Goal: Find specific page/section: Find specific page/section

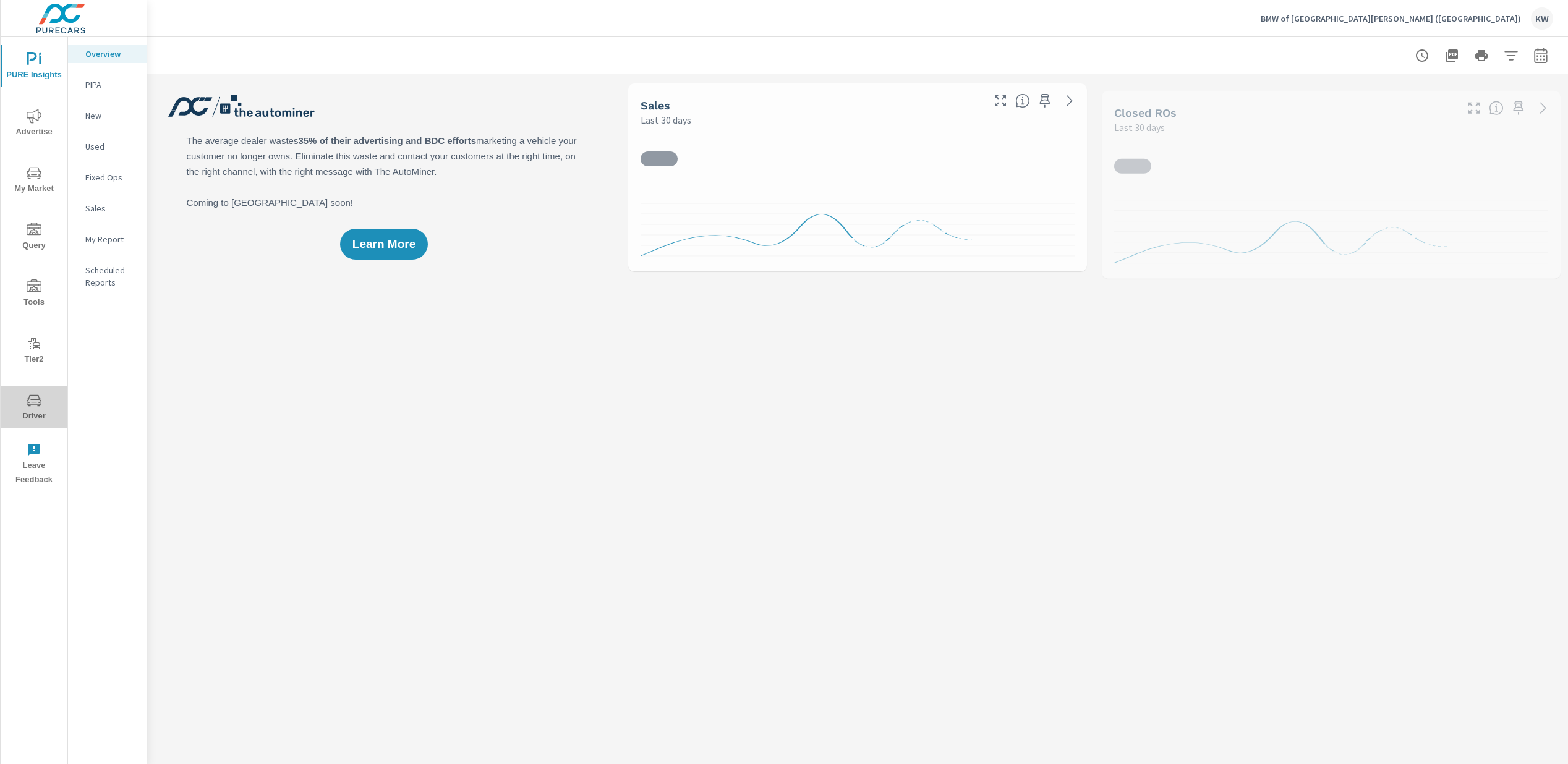
drag, startPoint x: 35, startPoint y: 408, endPoint x: 32, endPoint y: 399, distance: 9.5
click at [35, 408] on span "Driver" at bounding box center [34, 408] width 59 height 30
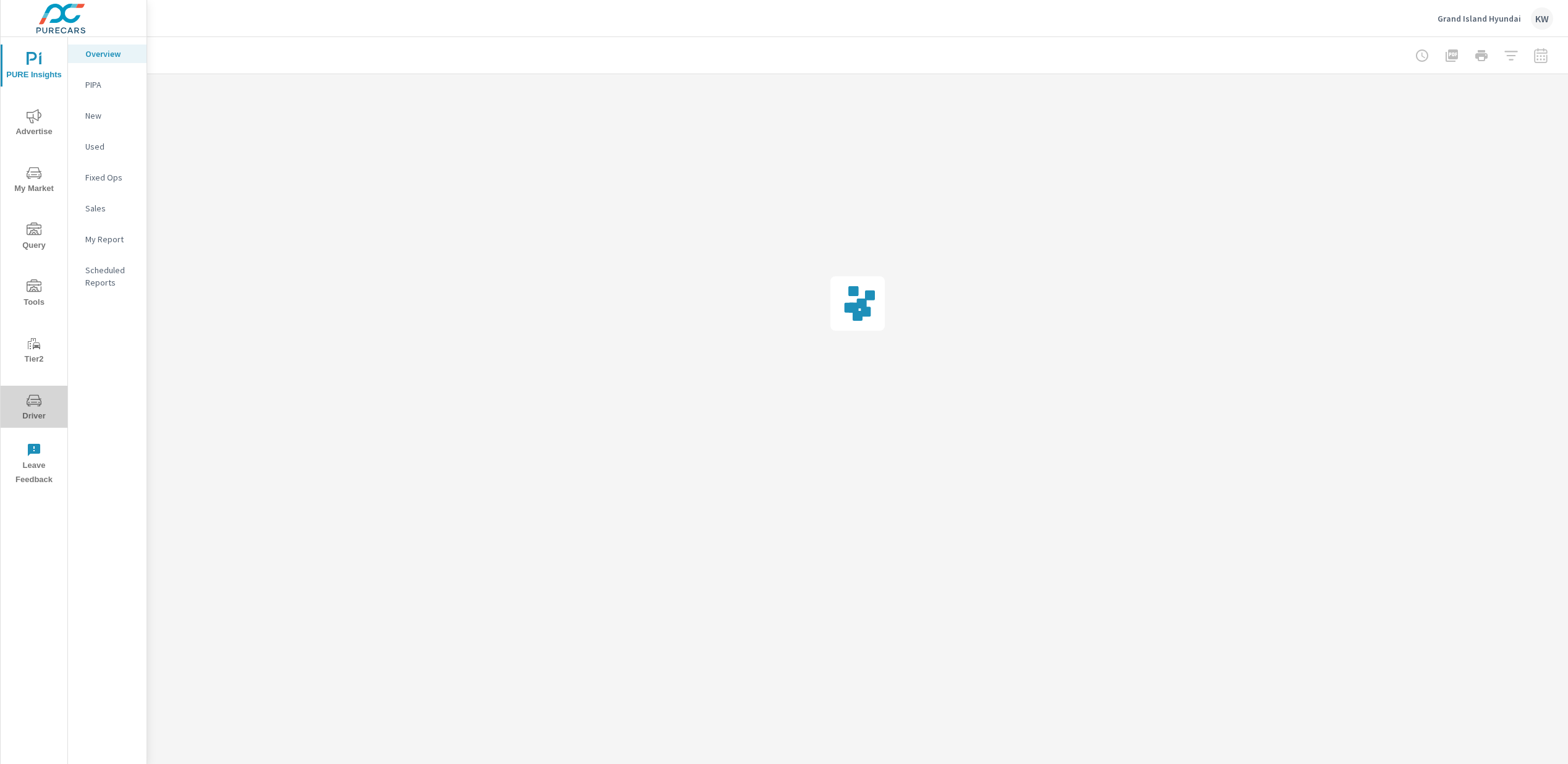
click at [37, 411] on span "Driver" at bounding box center [34, 408] width 59 height 30
click at [30, 464] on icon "nav menu" at bounding box center [33, 457] width 15 height 15
